Goal: Transaction & Acquisition: Purchase product/service

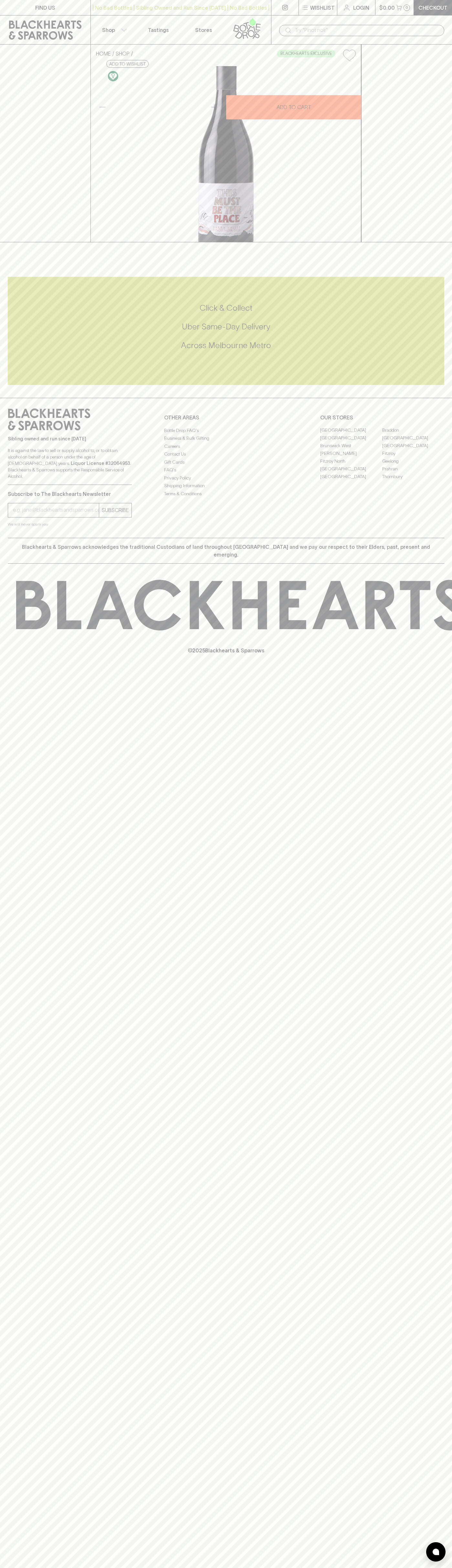
click at [90, 30] on link at bounding box center [45, 30] width 90 height 29
click at [155, 1567] on html "FIND US | No Bad Bottles | Sibling Owned and Run Since [DATE] | No Bad Bottles …" at bounding box center [226, 784] width 452 height 1568
